Goal: Browse casually: Explore the website without a specific task or goal

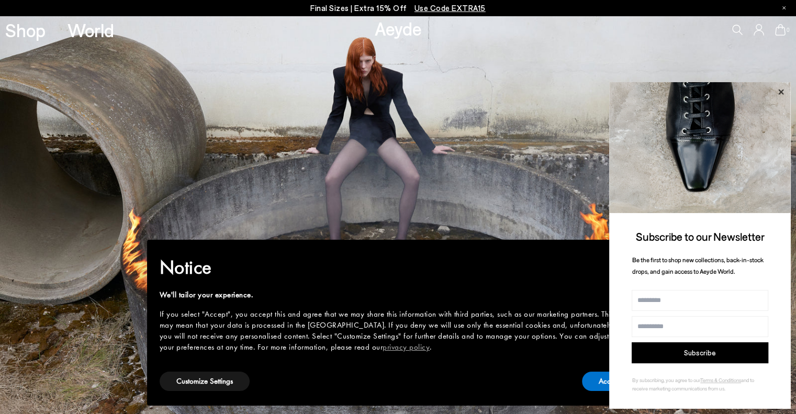
click at [781, 88] on icon at bounding box center [781, 92] width 14 height 14
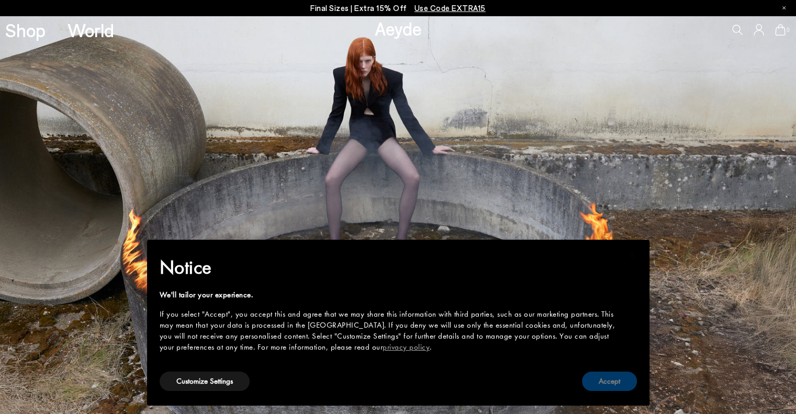
click at [606, 381] on button "Accept" at bounding box center [609, 381] width 55 height 19
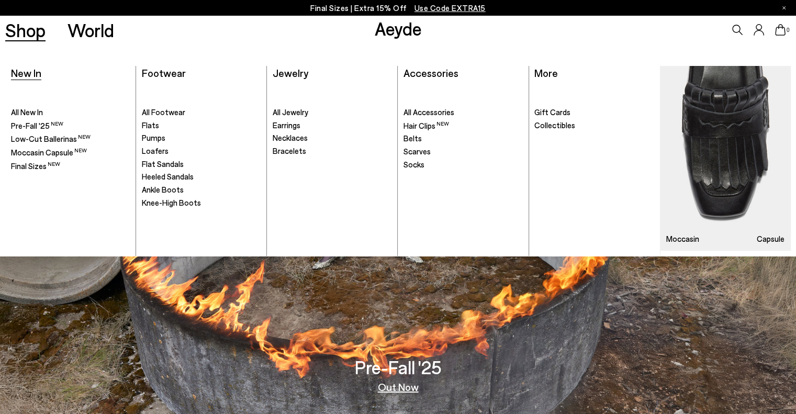
click at [35, 78] on span "New In" at bounding box center [26, 72] width 30 height 13
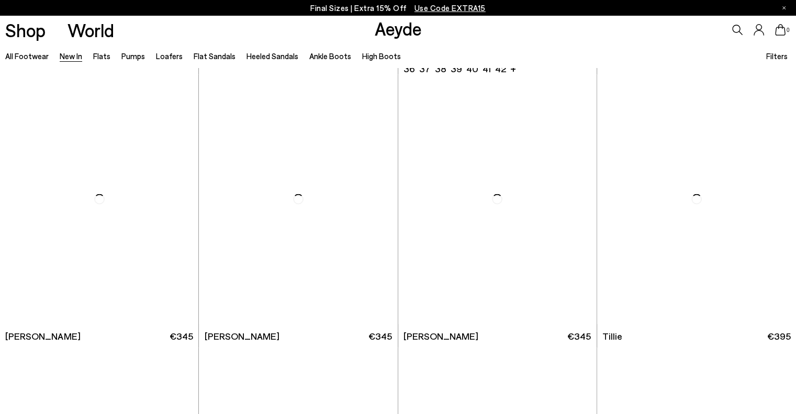
scroll to position [1907, 0]
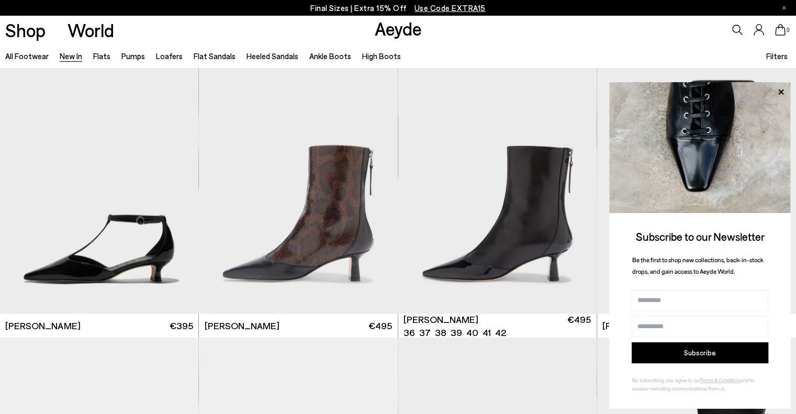
scroll to position [2721, 0]
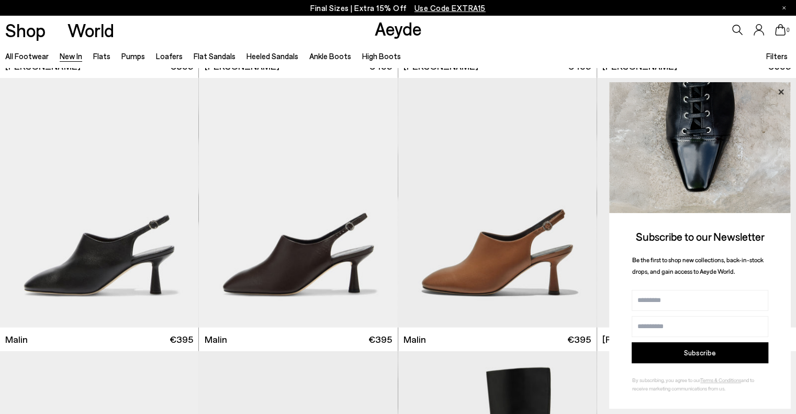
click at [780, 92] on icon at bounding box center [781, 92] width 14 height 14
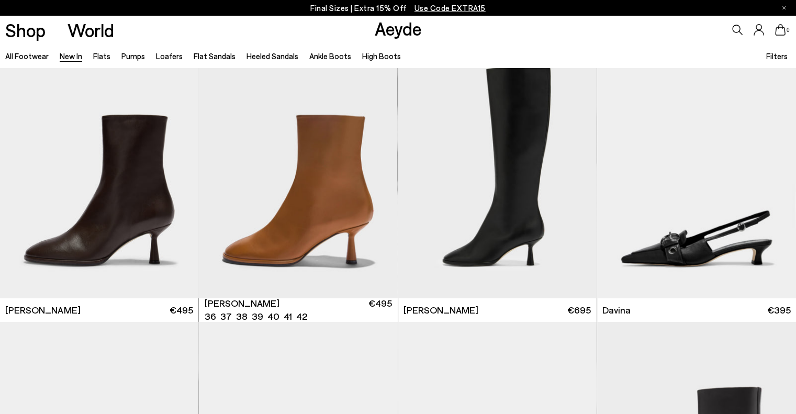
scroll to position [3025, 0]
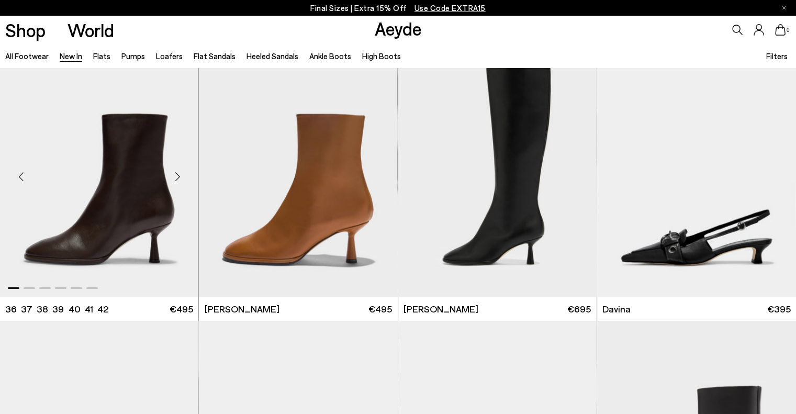
click at [180, 175] on div "Next slide" at bounding box center [177, 176] width 31 height 31
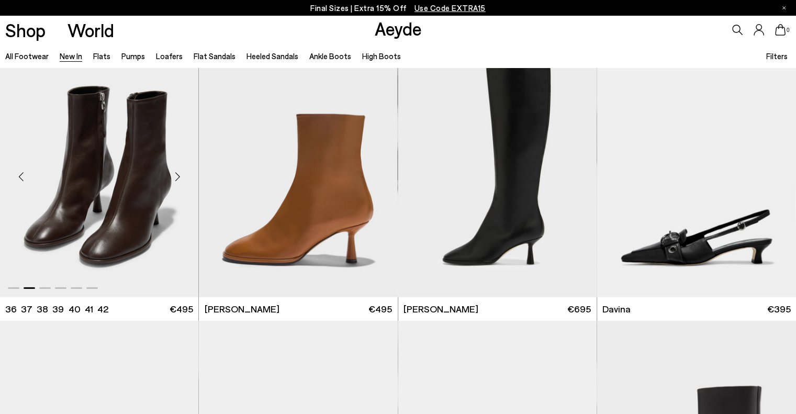
click at [180, 175] on div "Next slide" at bounding box center [177, 176] width 31 height 31
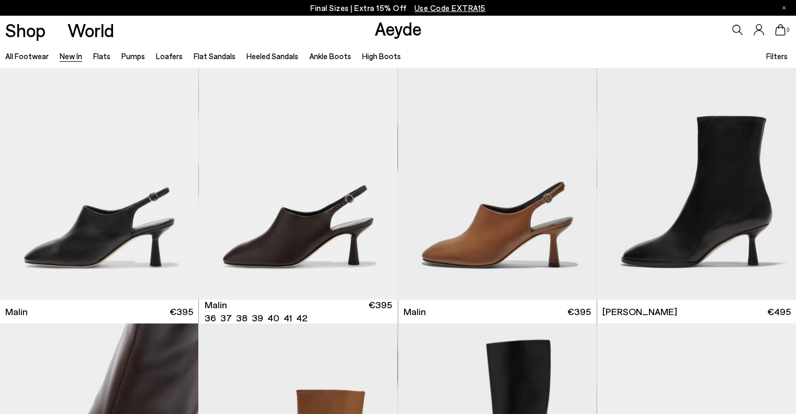
scroll to position [2745, 0]
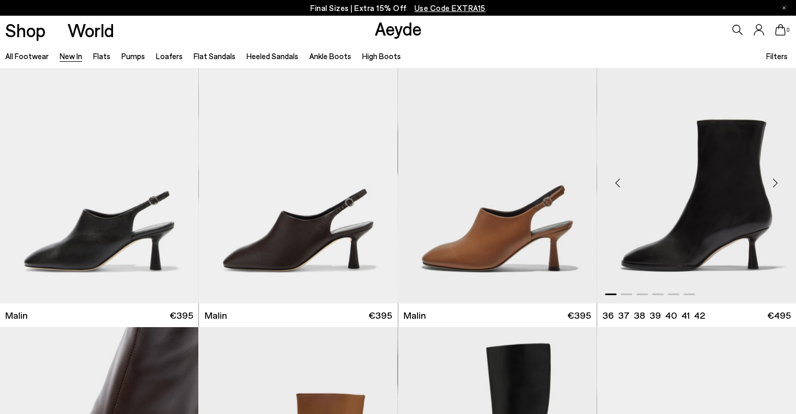
click at [773, 182] on div "Next slide" at bounding box center [775, 183] width 31 height 31
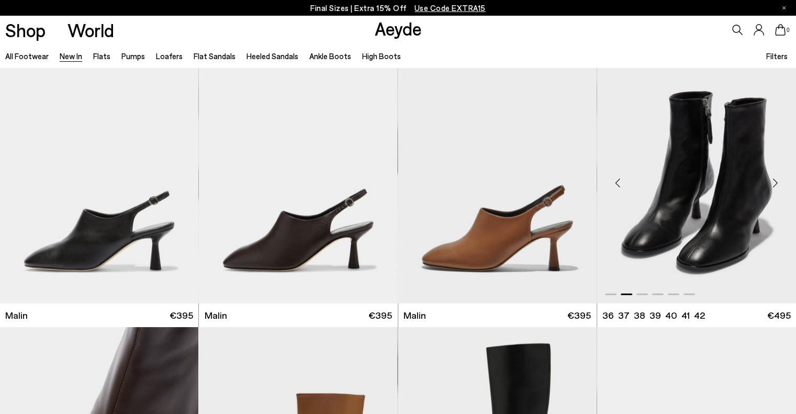
click at [773, 182] on div "Next slide" at bounding box center [775, 183] width 31 height 31
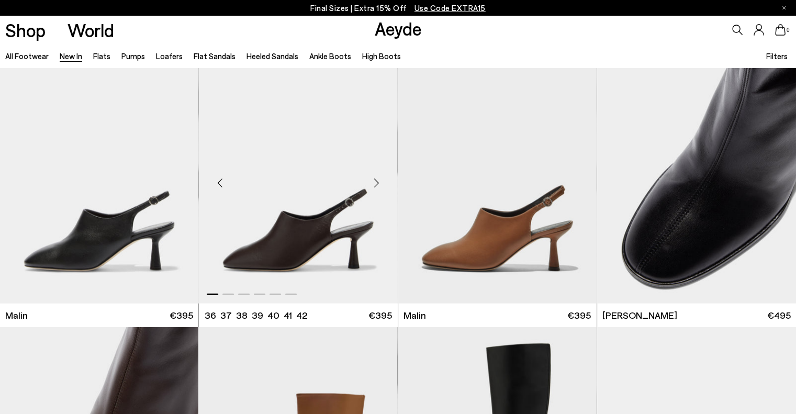
click at [378, 182] on div "Next slide" at bounding box center [376, 183] width 31 height 31
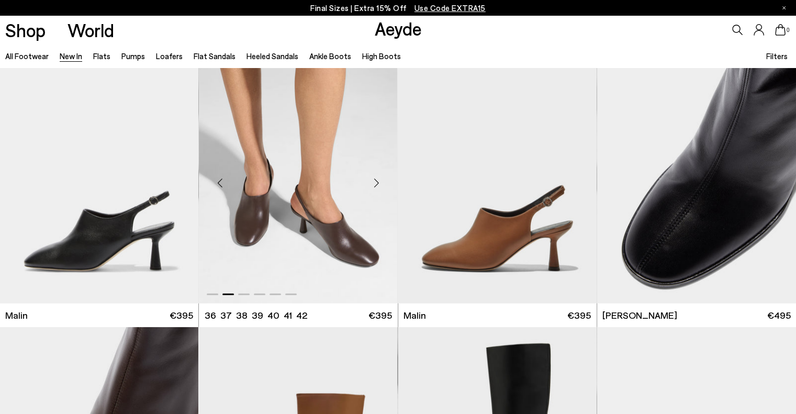
click at [378, 182] on div "Next slide" at bounding box center [376, 183] width 31 height 31
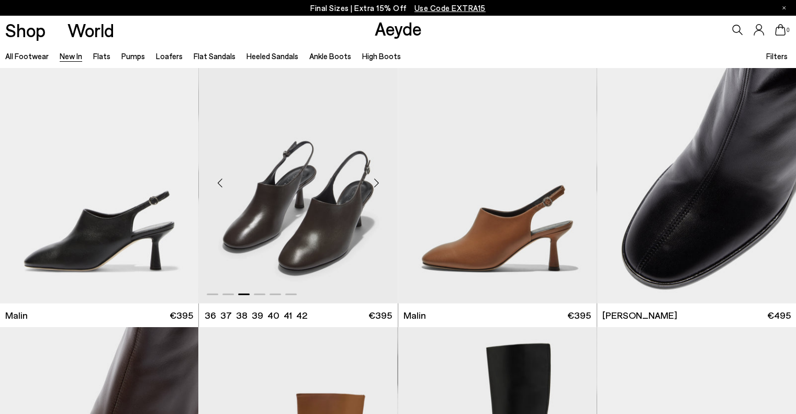
click at [378, 182] on div "Next slide" at bounding box center [376, 183] width 31 height 31
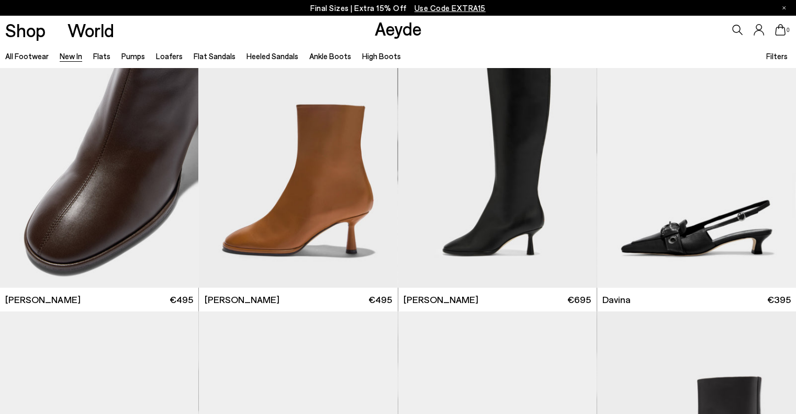
scroll to position [3038, 0]
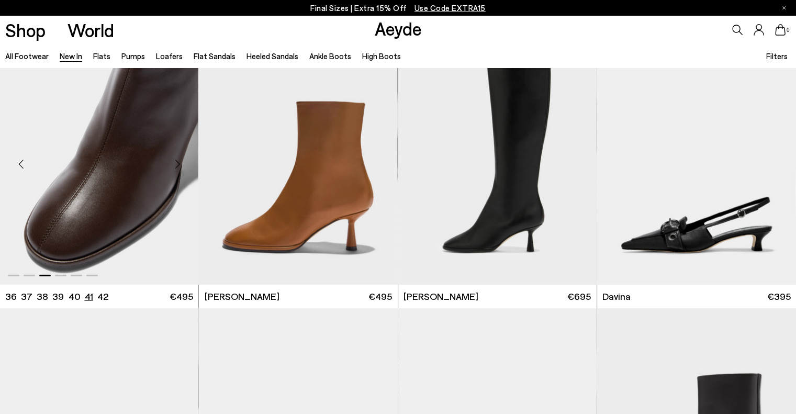
click at [84, 294] on li "41" at bounding box center [88, 296] width 8 height 13
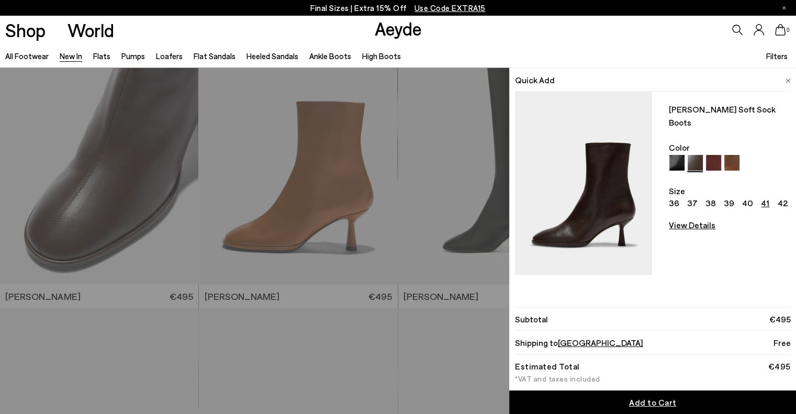
click at [786, 81] on img at bounding box center [788, 81] width 5 height 5
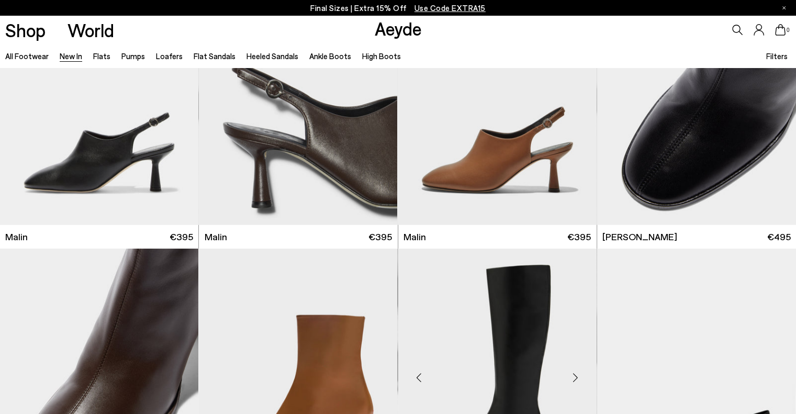
scroll to position [2808, 0]
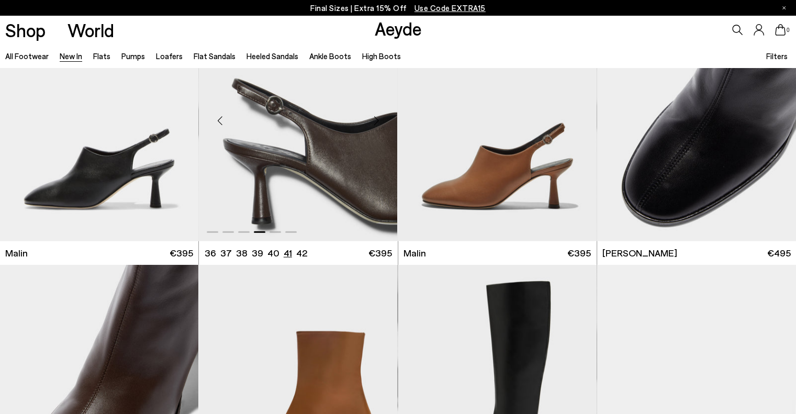
click at [285, 252] on li "41" at bounding box center [288, 253] width 8 height 13
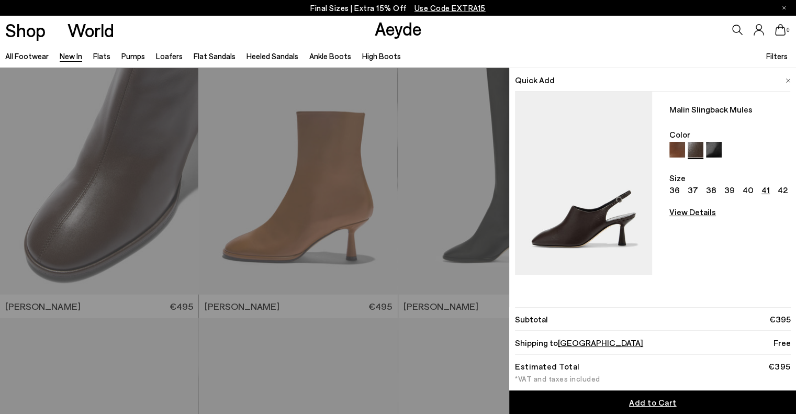
scroll to position [3084, 0]
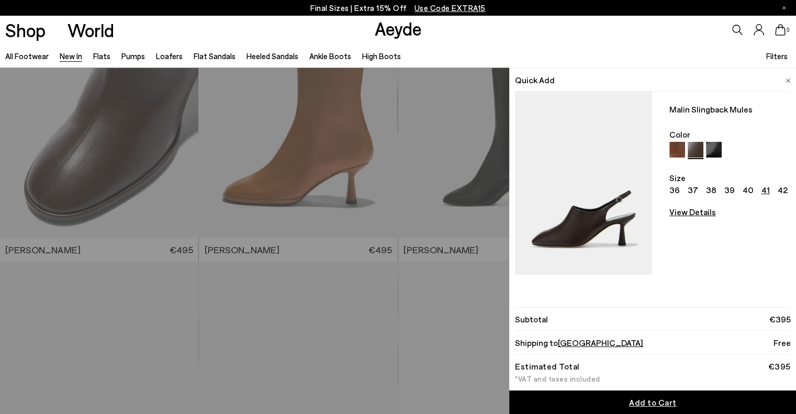
click at [790, 77] on span at bounding box center [788, 79] width 5 height 14
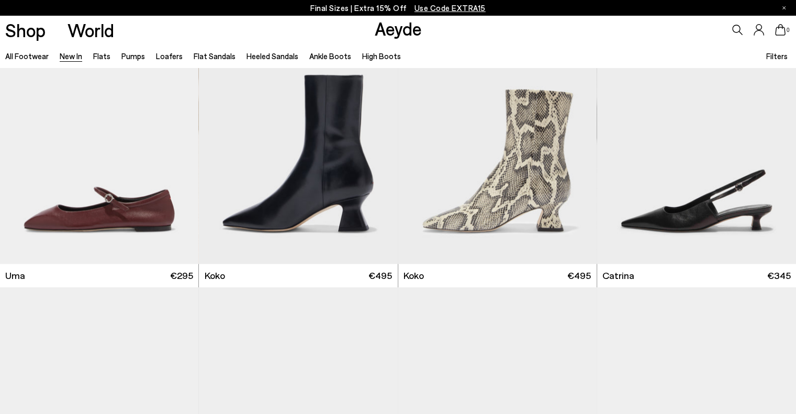
scroll to position [5499, 0]
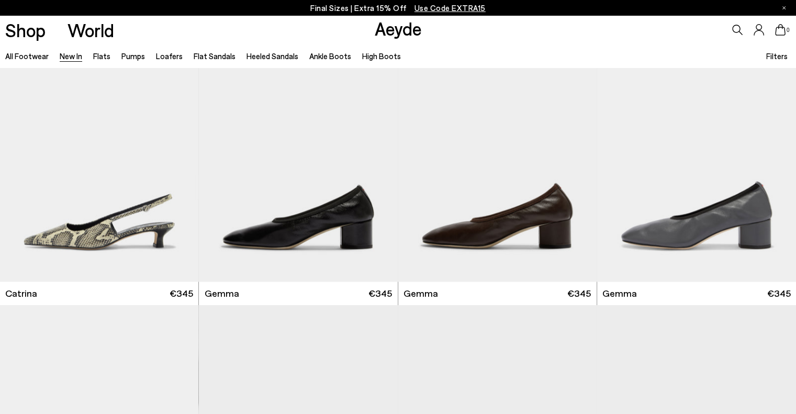
scroll to position [5776, 0]
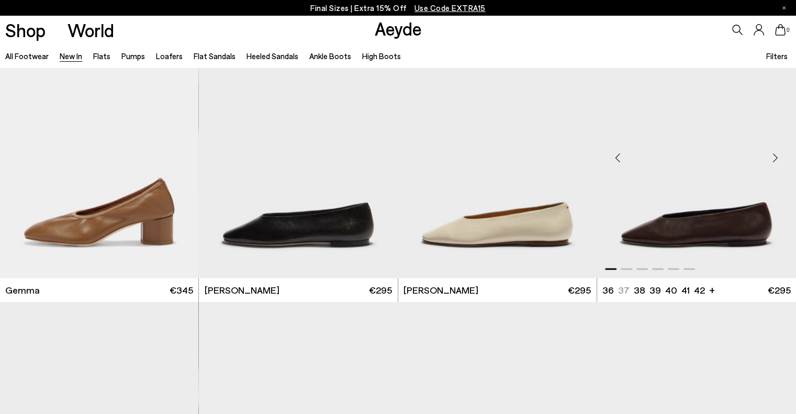
click at [773, 152] on div "Next slide" at bounding box center [775, 157] width 31 height 31
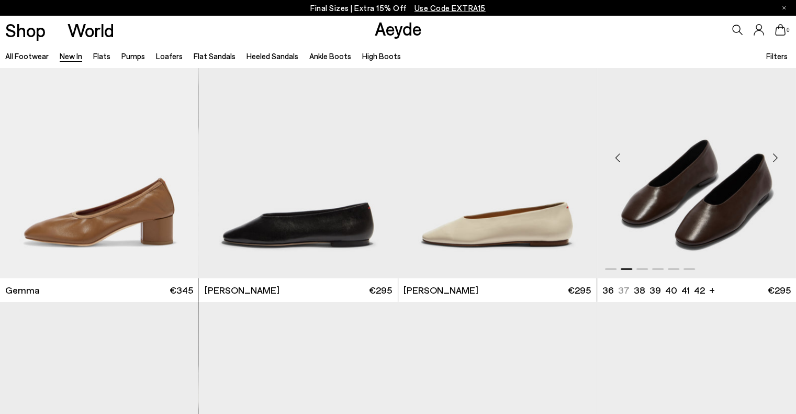
click at [773, 152] on div "Next slide" at bounding box center [775, 157] width 31 height 31
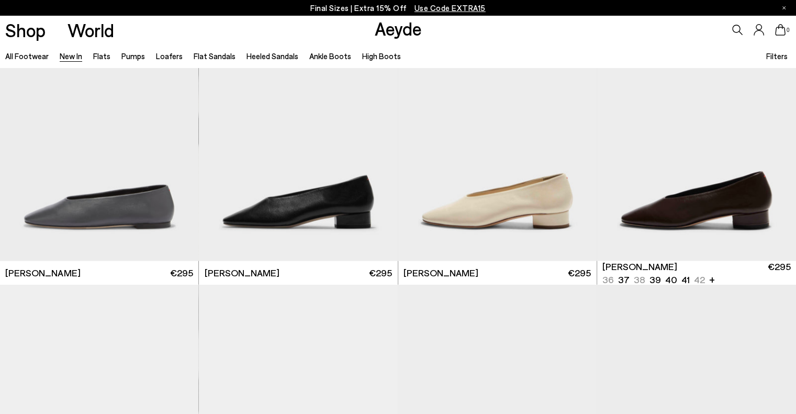
scroll to position [6067, 0]
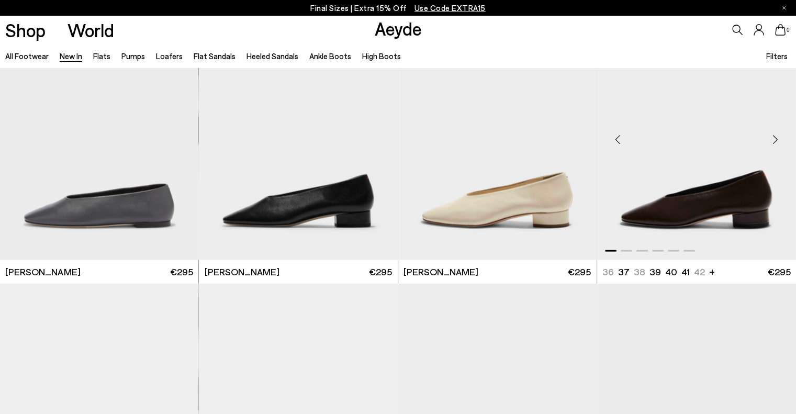
click at [773, 139] on div "Next slide" at bounding box center [775, 139] width 31 height 31
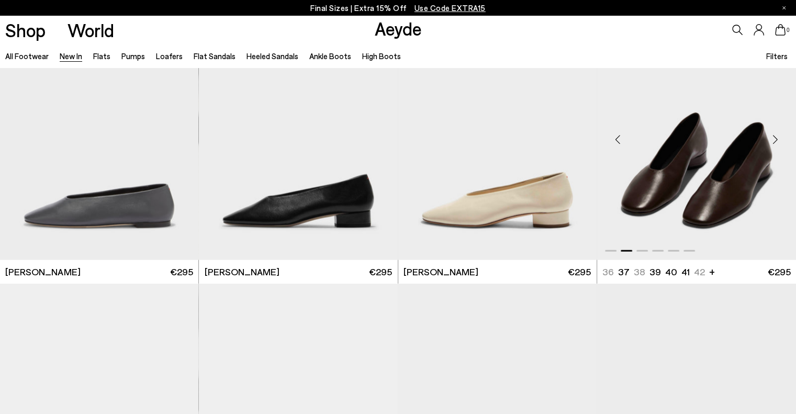
click at [773, 139] on div "Next slide" at bounding box center [775, 139] width 31 height 31
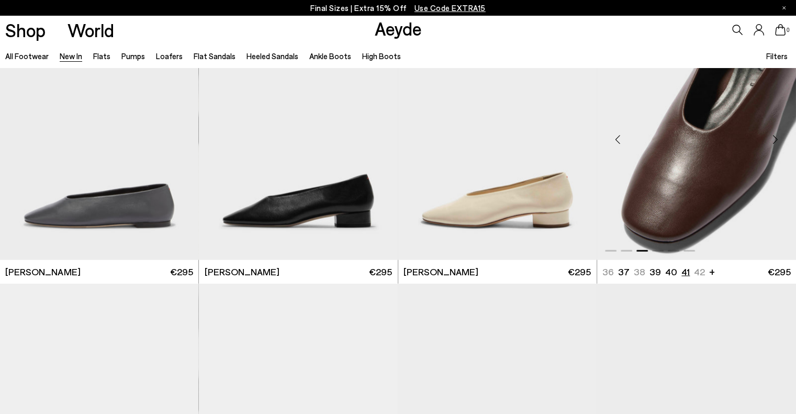
click at [682, 275] on li "41" at bounding box center [686, 271] width 8 height 13
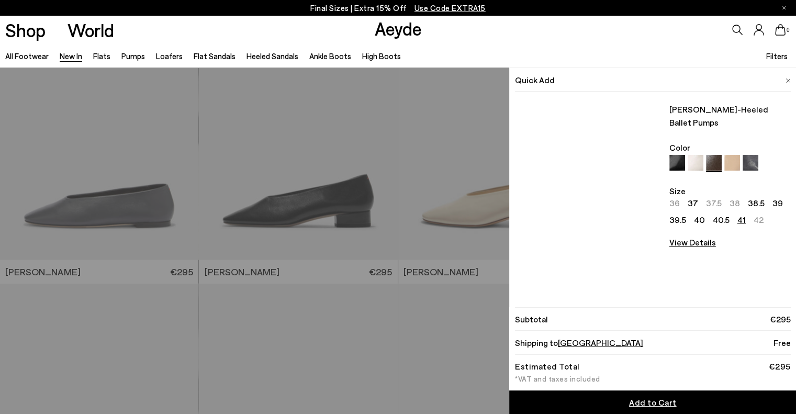
click at [786, 80] on img at bounding box center [788, 81] width 5 height 5
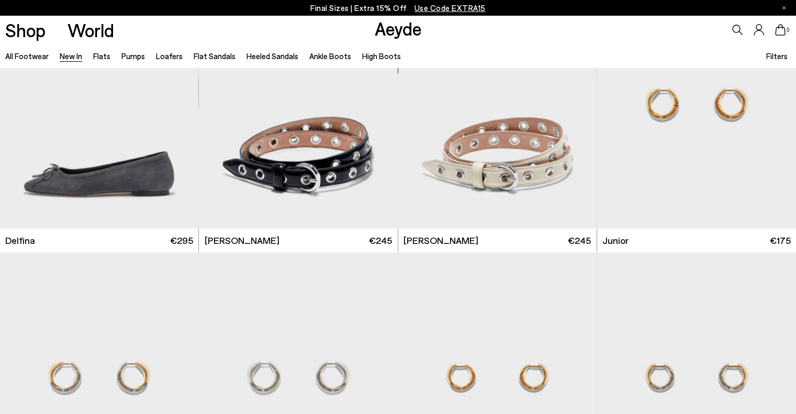
scroll to position [6907, 0]
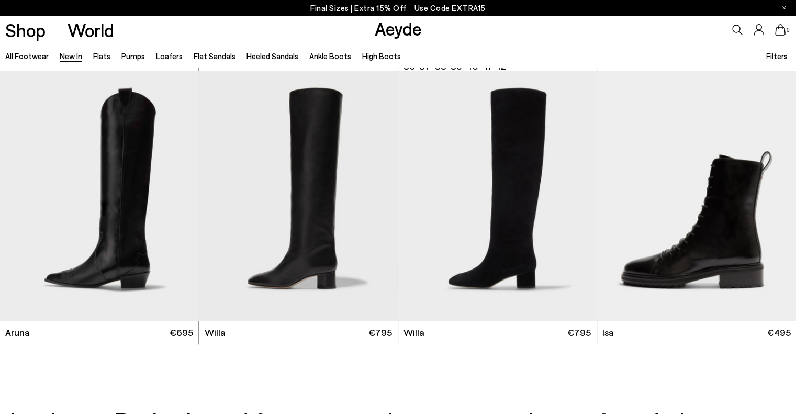
scroll to position [9012, 0]
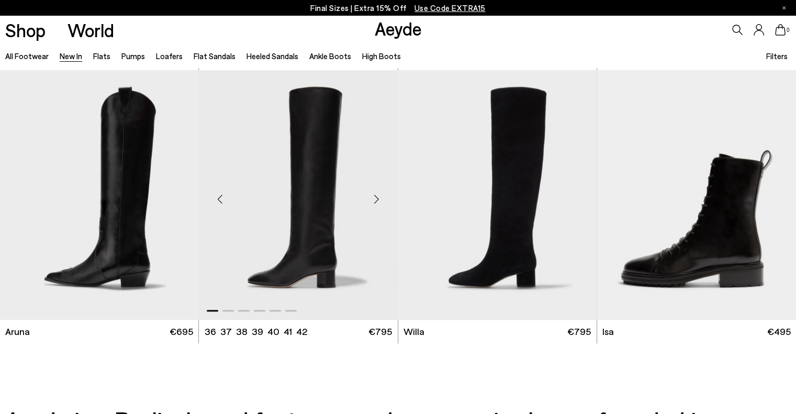
click at [376, 196] on div "Next slide" at bounding box center [376, 198] width 31 height 31
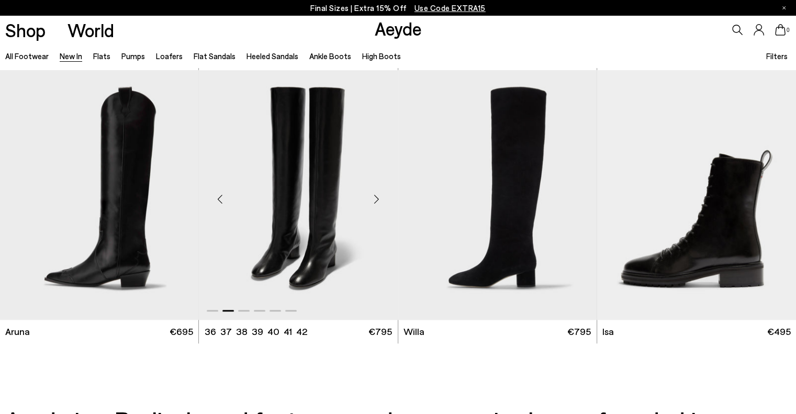
click at [376, 196] on div "Next slide" at bounding box center [376, 198] width 31 height 31
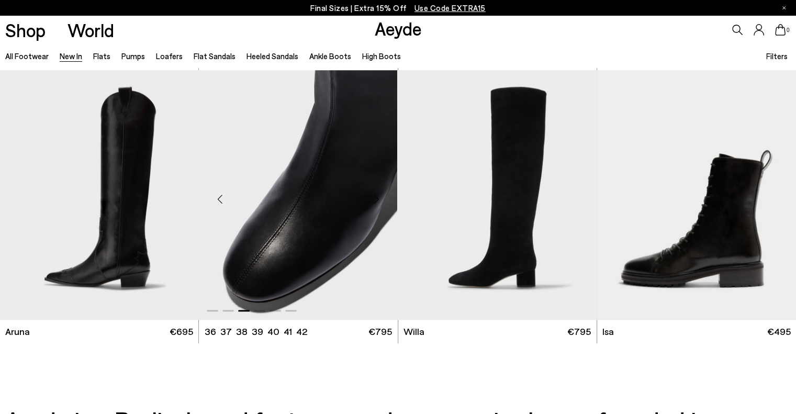
click at [376, 196] on div "Next slide" at bounding box center [376, 198] width 31 height 31
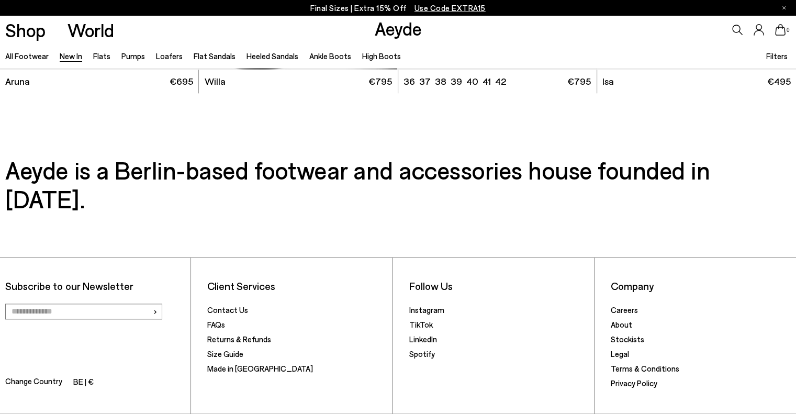
scroll to position [9264, 0]
